Goal: Complete application form

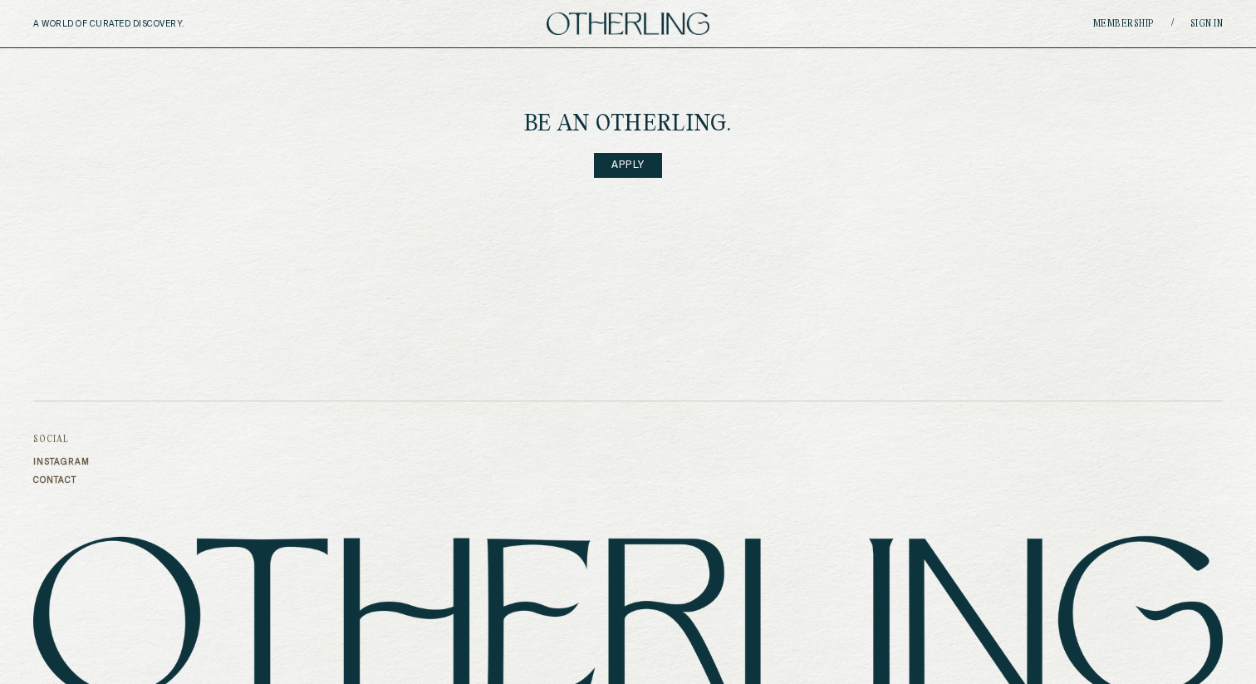
scroll to position [2304, 0]
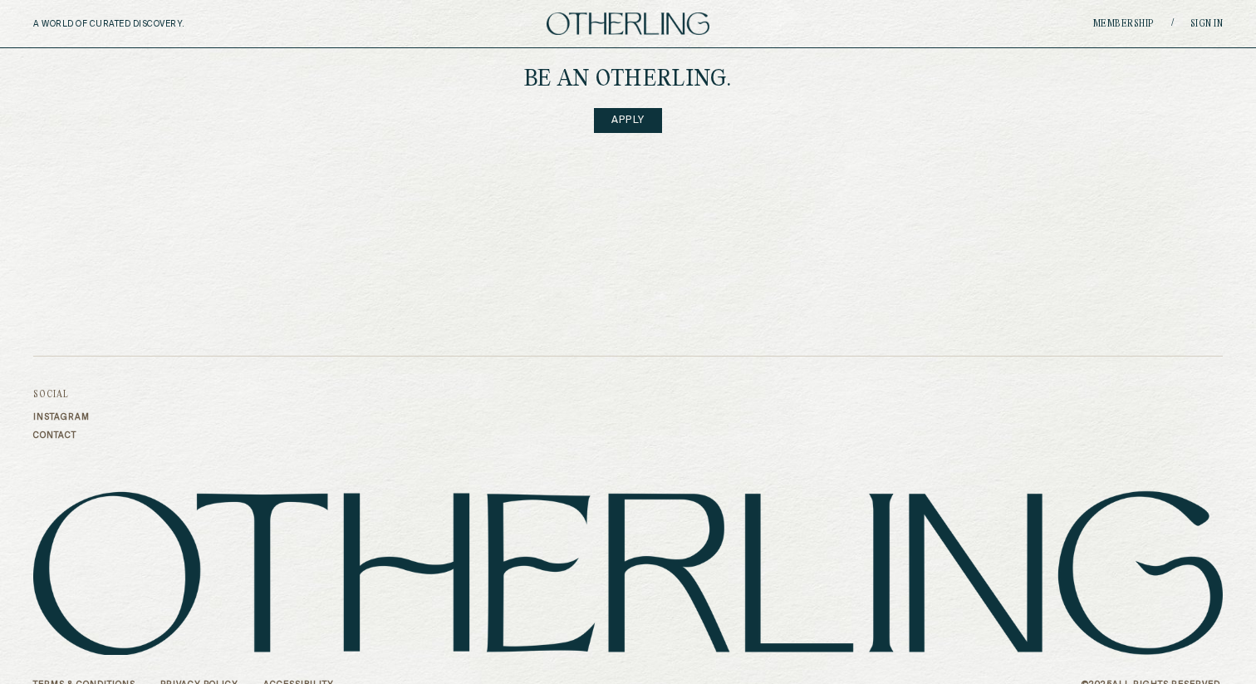
click at [56, 412] on link "Instagram" at bounding box center [61, 417] width 56 height 10
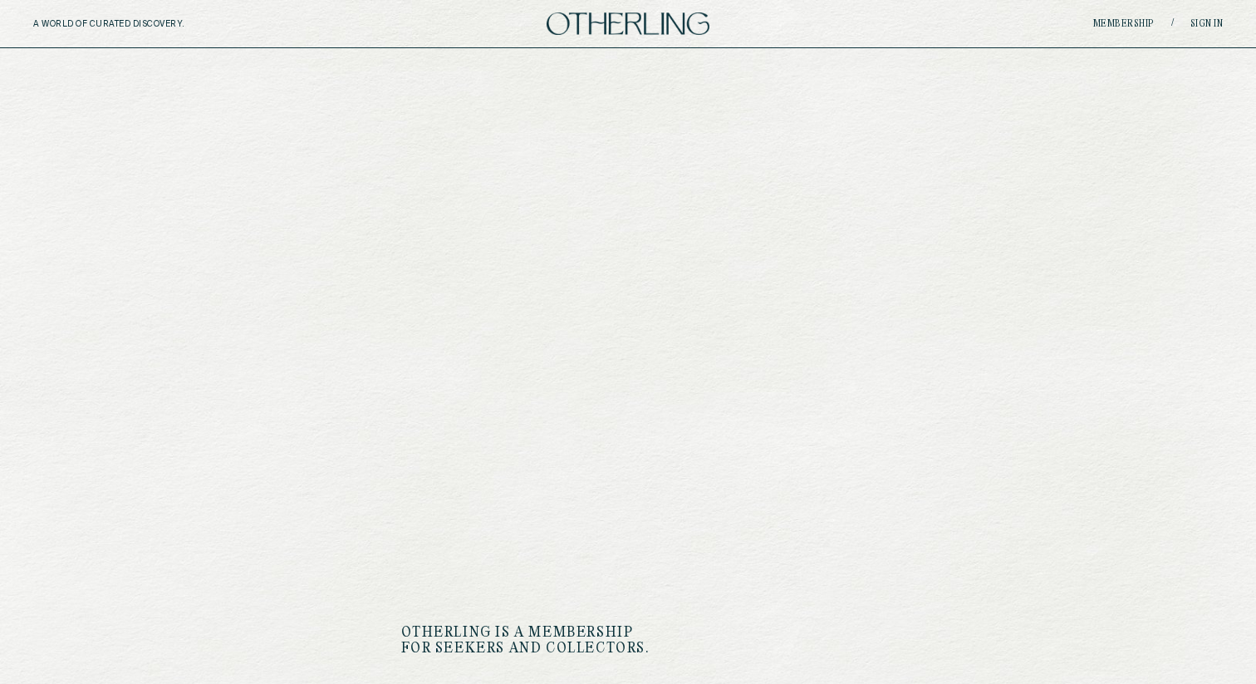
scroll to position [0, 0]
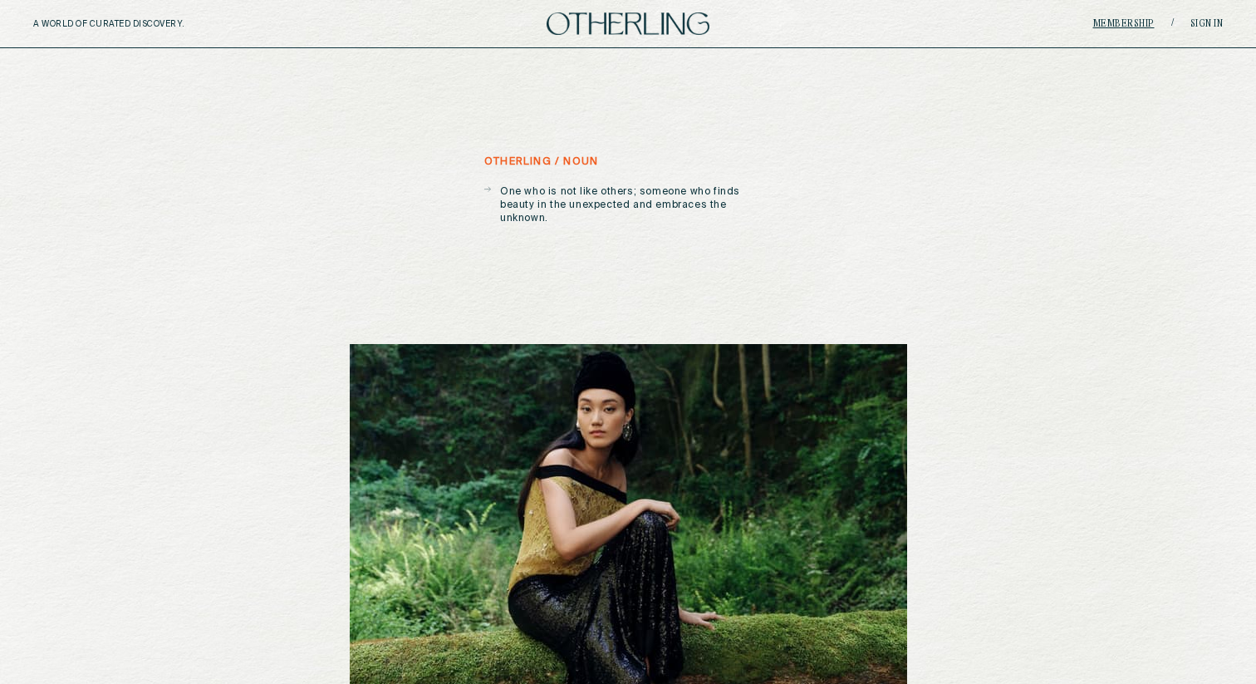
click at [1126, 22] on link "Membership" at bounding box center [1123, 24] width 61 height 10
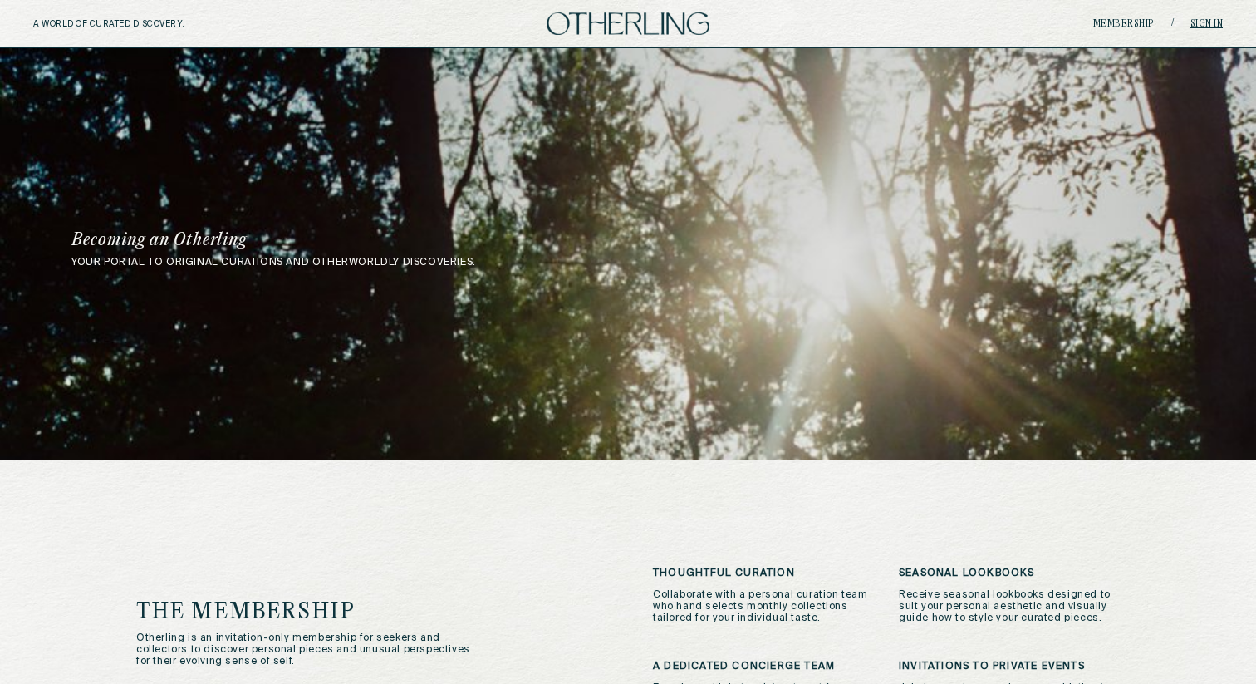
click at [1202, 23] on link "Sign in" at bounding box center [1206, 24] width 33 height 10
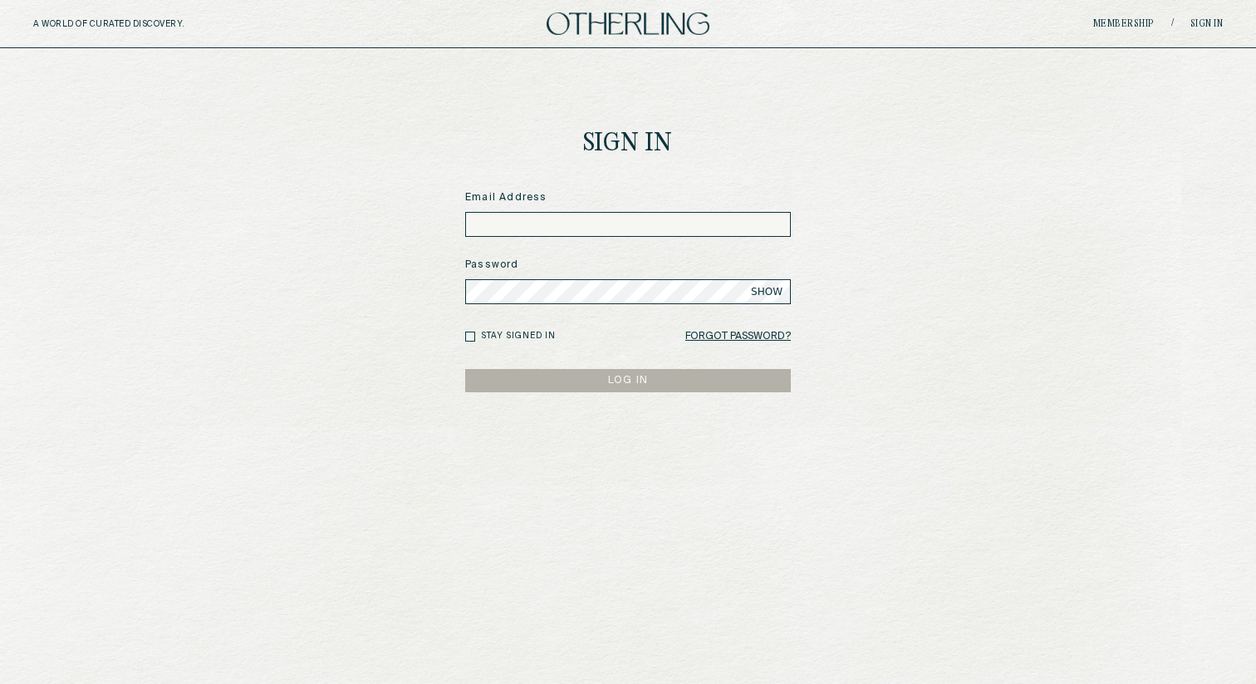
click at [586, 27] on img at bounding box center [628, 23] width 163 height 22
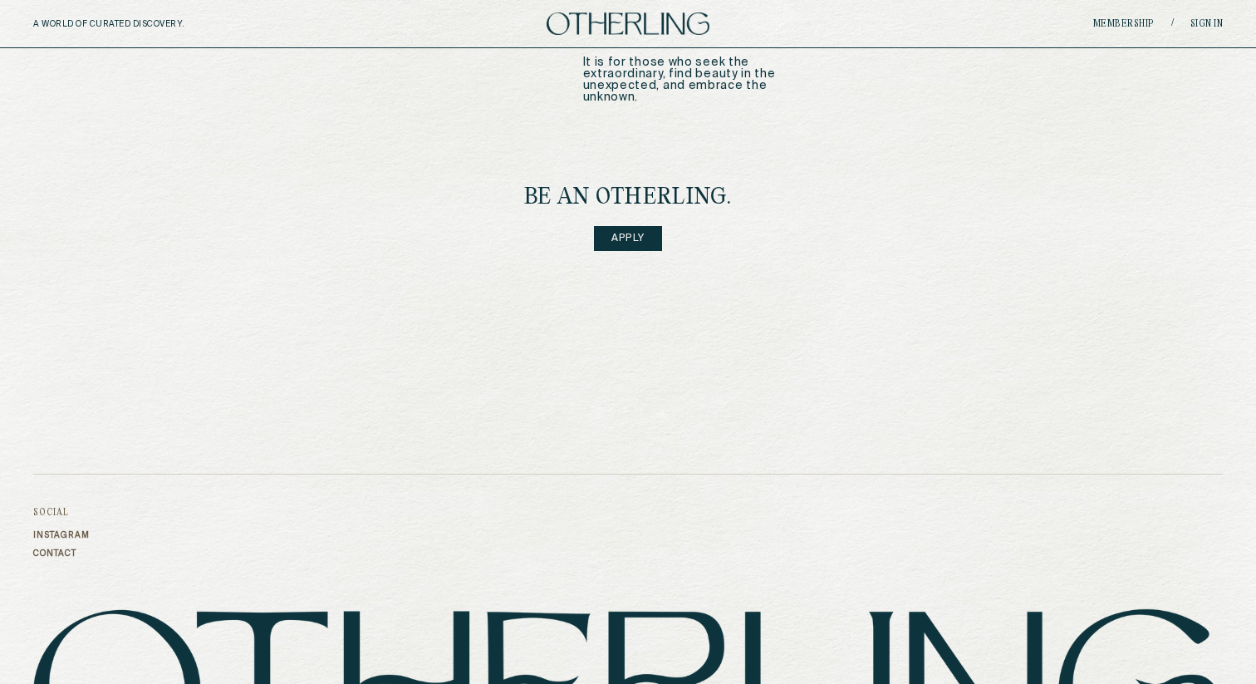
scroll to position [2114, 0]
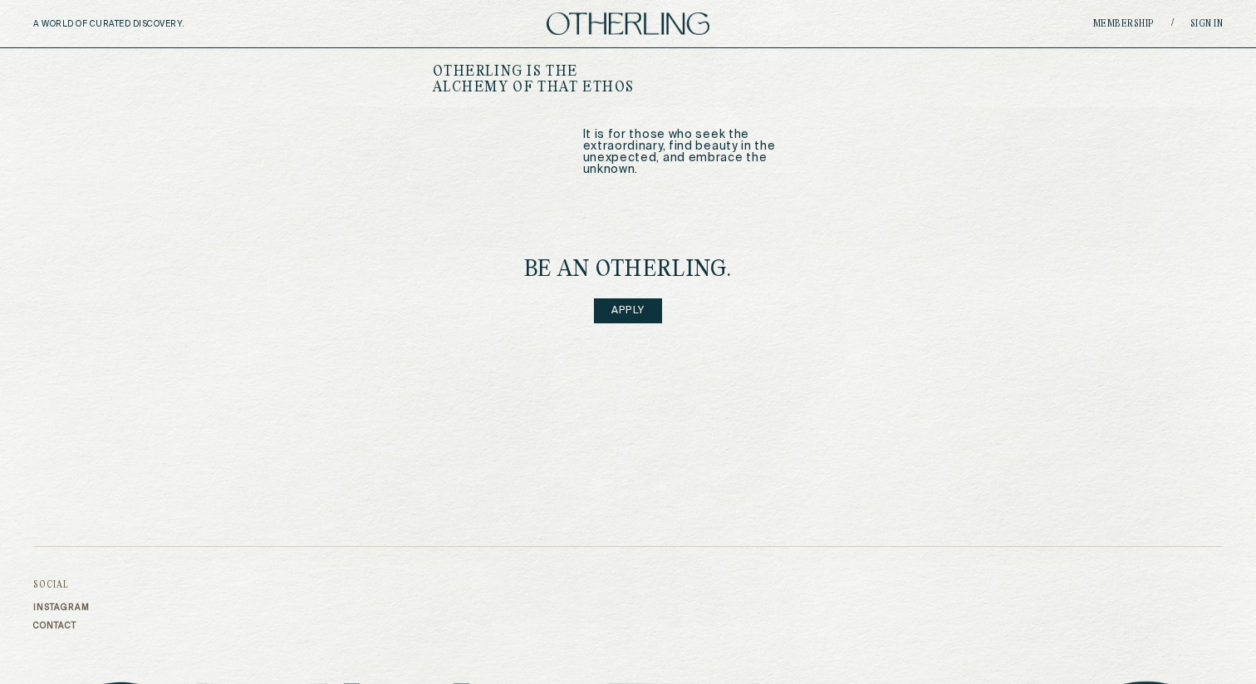
click at [57, 605] on footer "Social Instagram Contact Terms & Conditions Privacy Policy Accessibility © 2025…" at bounding box center [628, 673] width 1256 height 454
click at [60, 620] on link "Contact" at bounding box center [61, 625] width 56 height 10
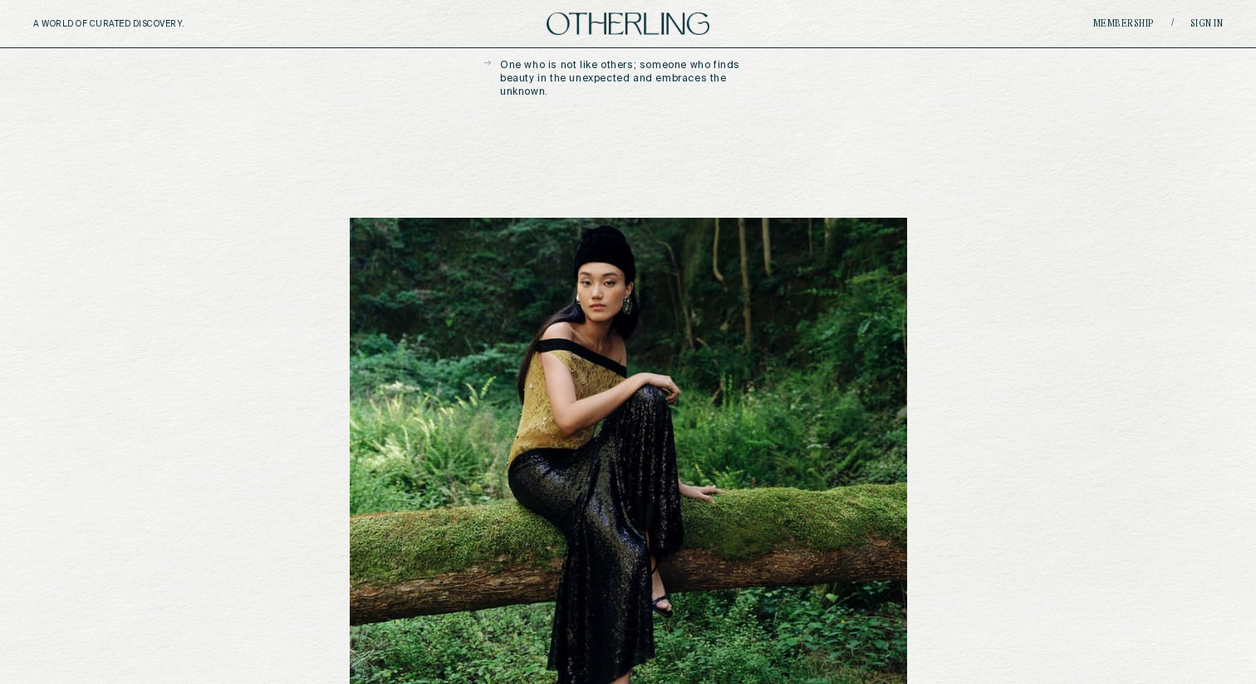
scroll to position [0, 0]
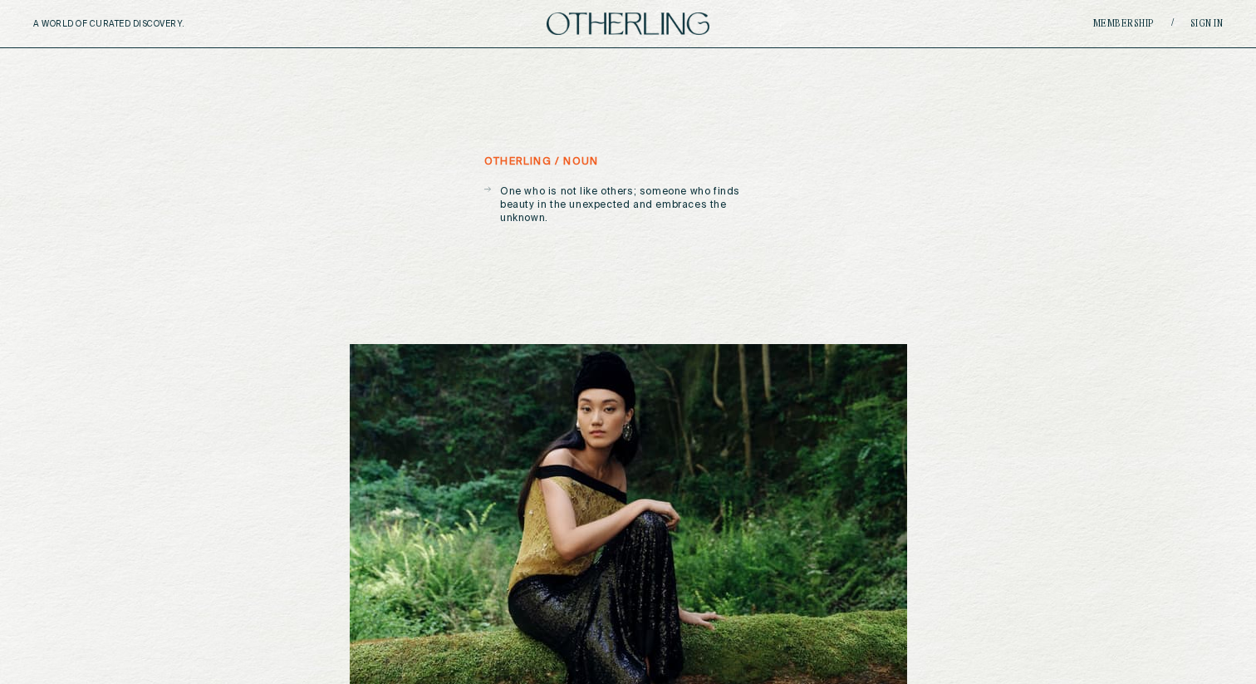
click at [669, 31] on img at bounding box center [628, 23] width 163 height 22
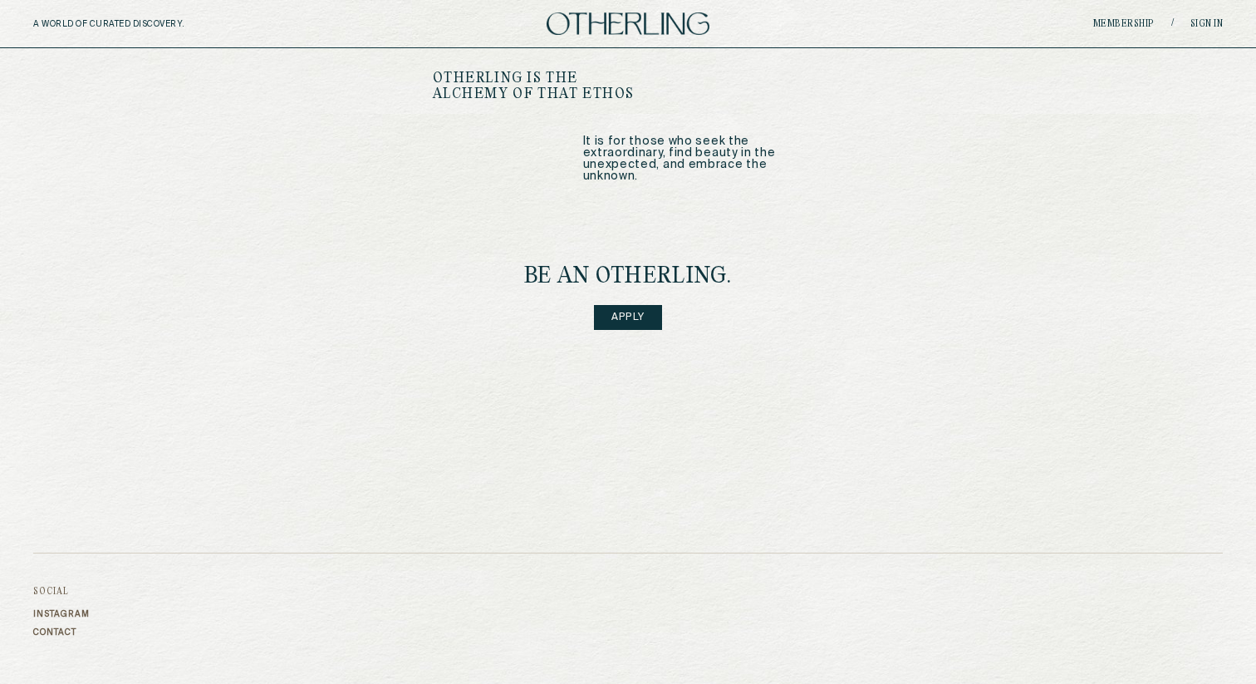
scroll to position [2109, 0]
click at [622, 303] on link "Apply" at bounding box center [628, 315] width 68 height 25
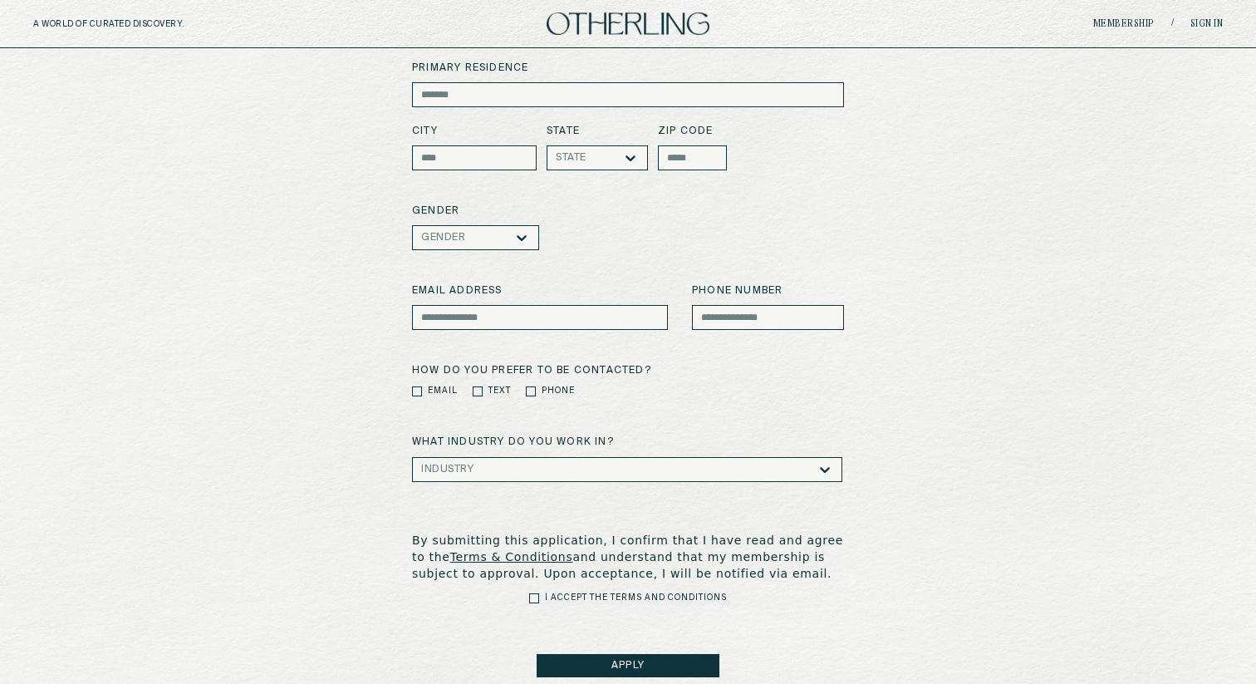
click at [737, 475] on div "Industry" at bounding box center [627, 469] width 430 height 25
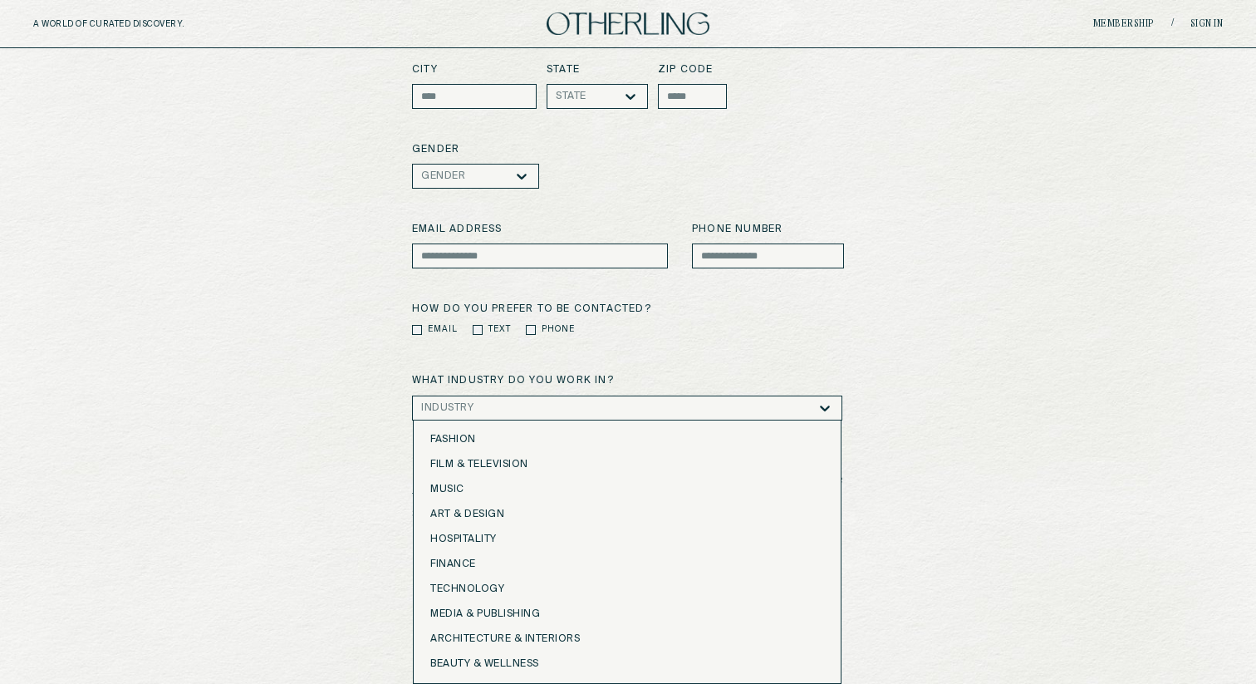
click at [280, 358] on div "membership application First Name Last Name primary residence City State State …" at bounding box center [628, 236] width 1256 height 885
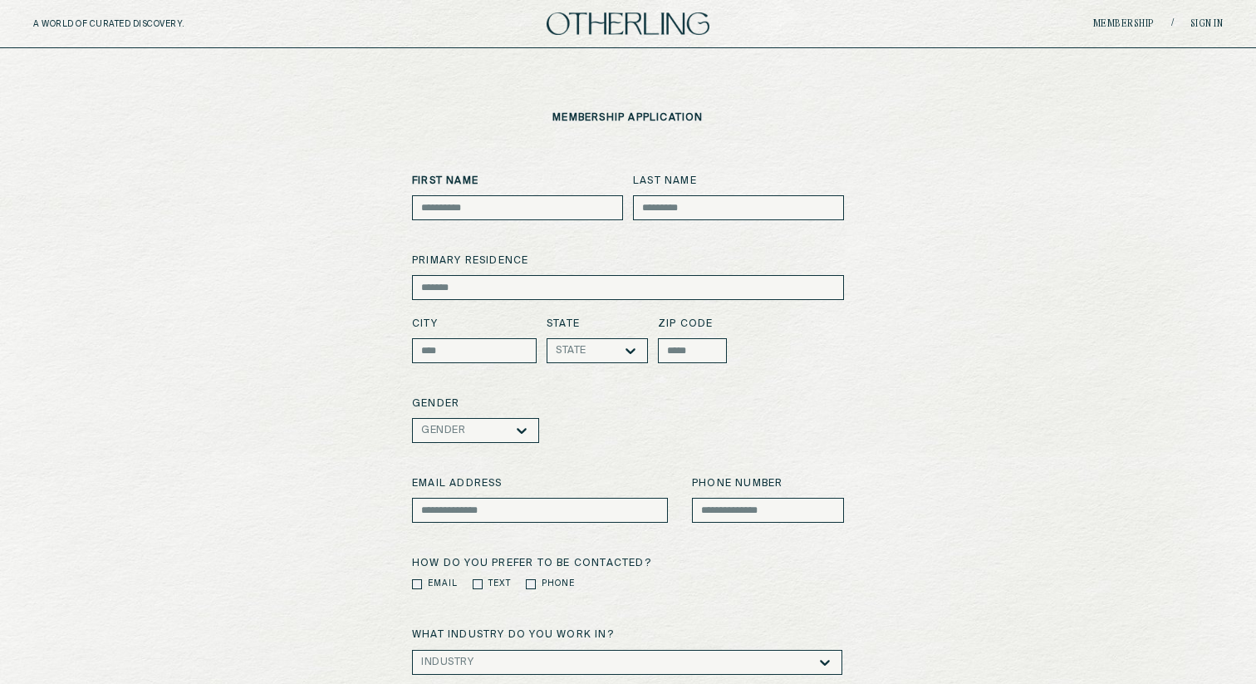
click at [611, 21] on img at bounding box center [628, 23] width 163 height 22
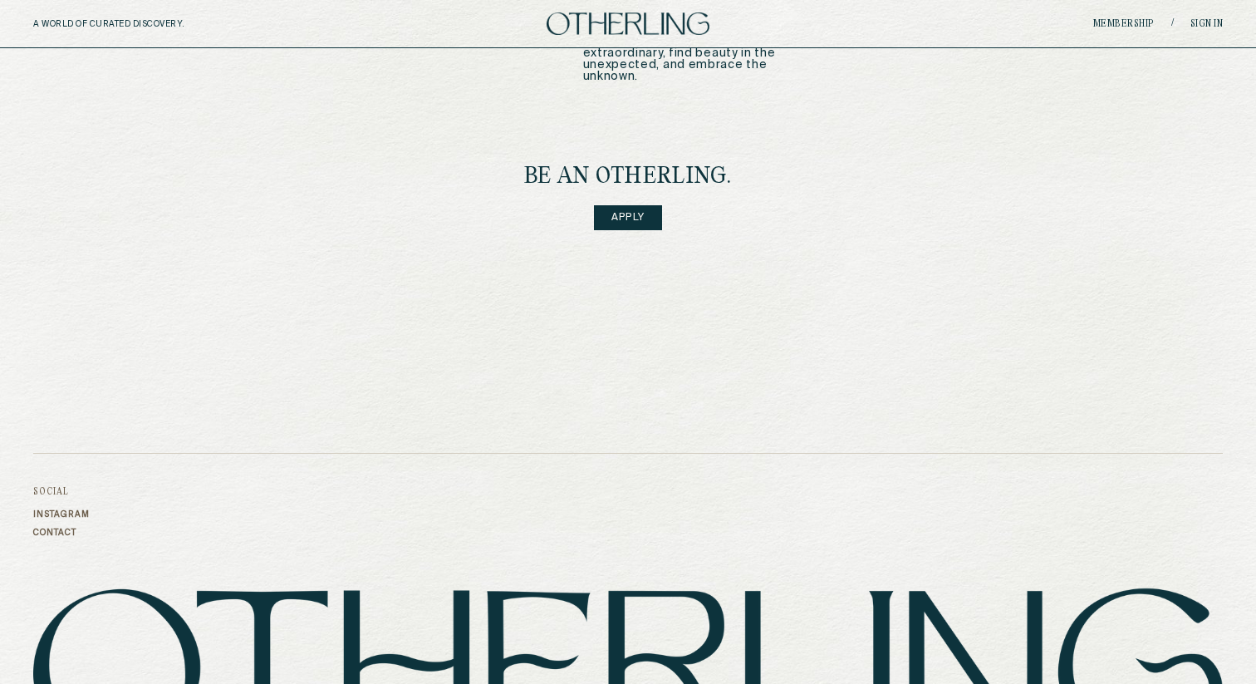
click at [640, 205] on link "Apply" at bounding box center [628, 217] width 68 height 25
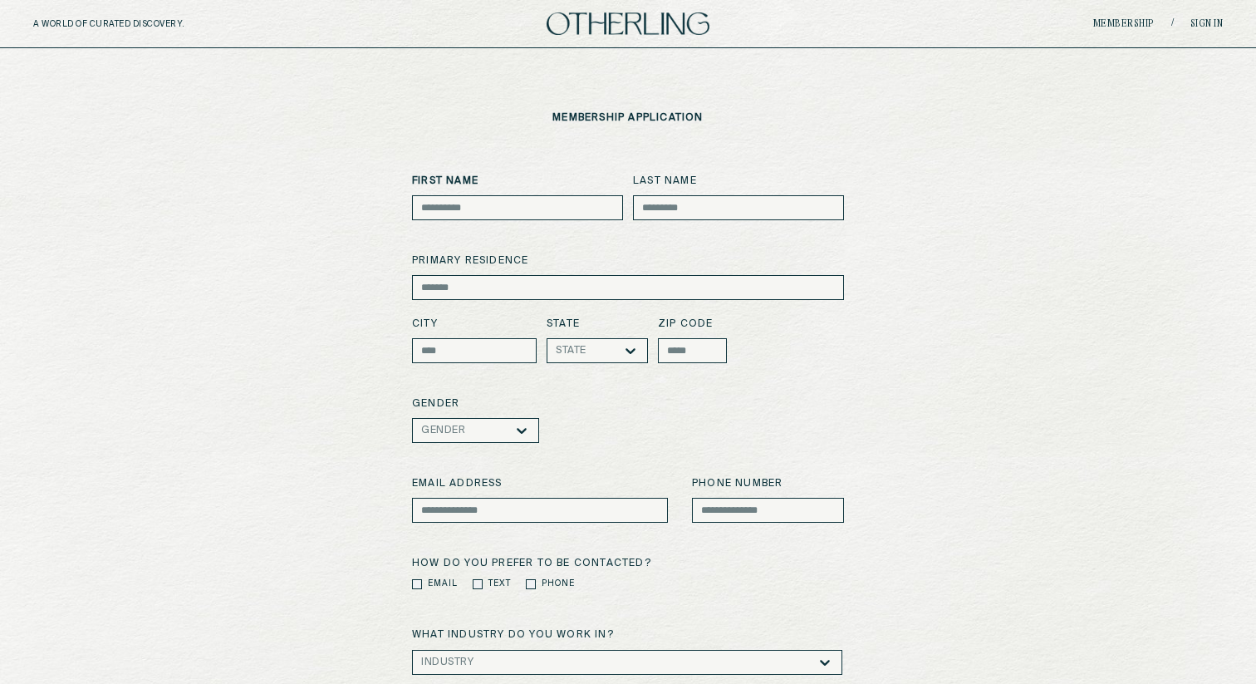
click at [644, 19] on img at bounding box center [628, 23] width 163 height 22
